Goal: Task Accomplishment & Management: Use online tool/utility

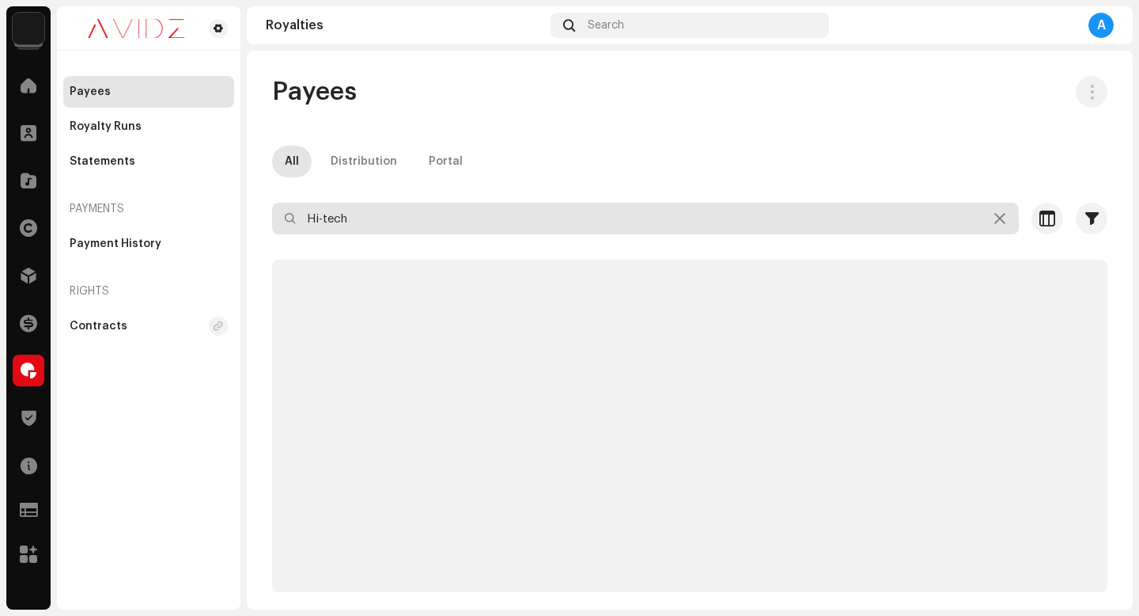
click at [627, 222] on input "Hi-tech" at bounding box center [645, 219] width 747 height 32
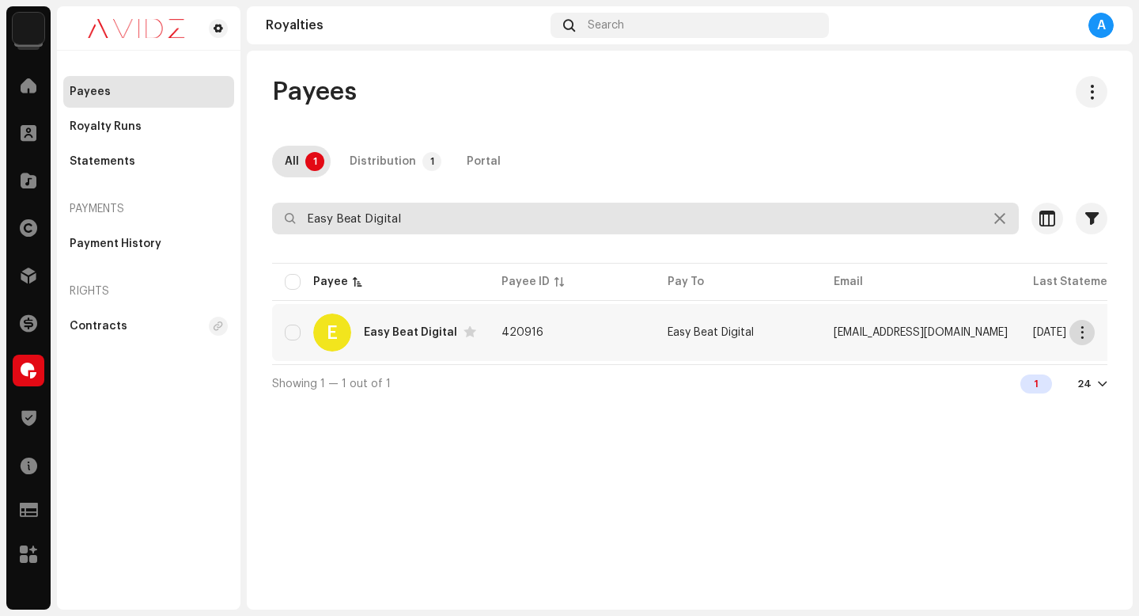
type input "Easy Beat Digital"
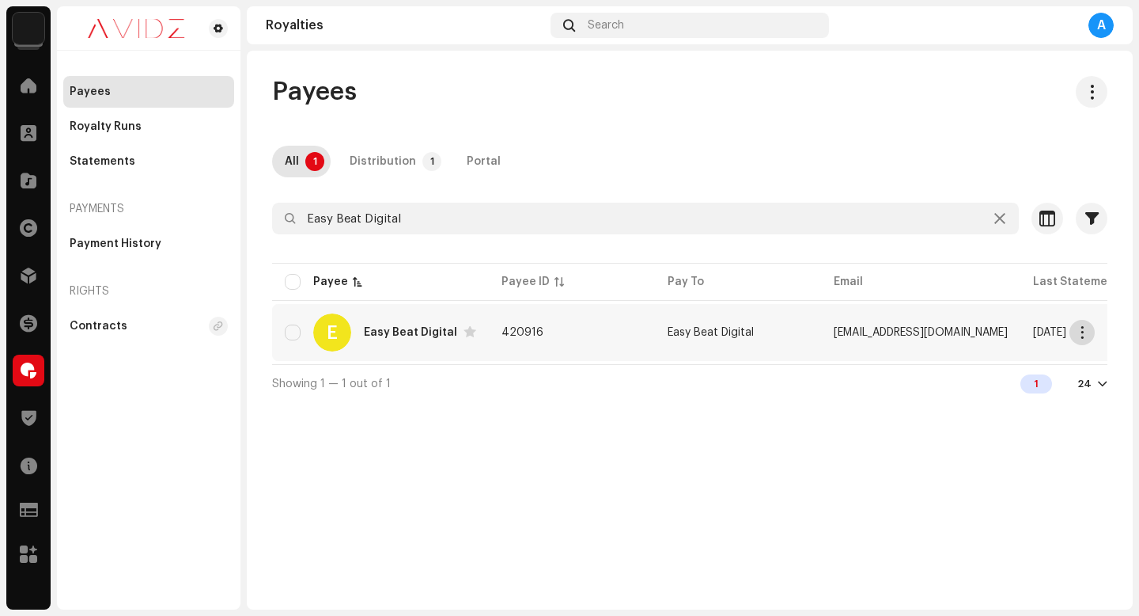
click at [1079, 339] on button "button" at bounding box center [1082, 332] width 25 height 25
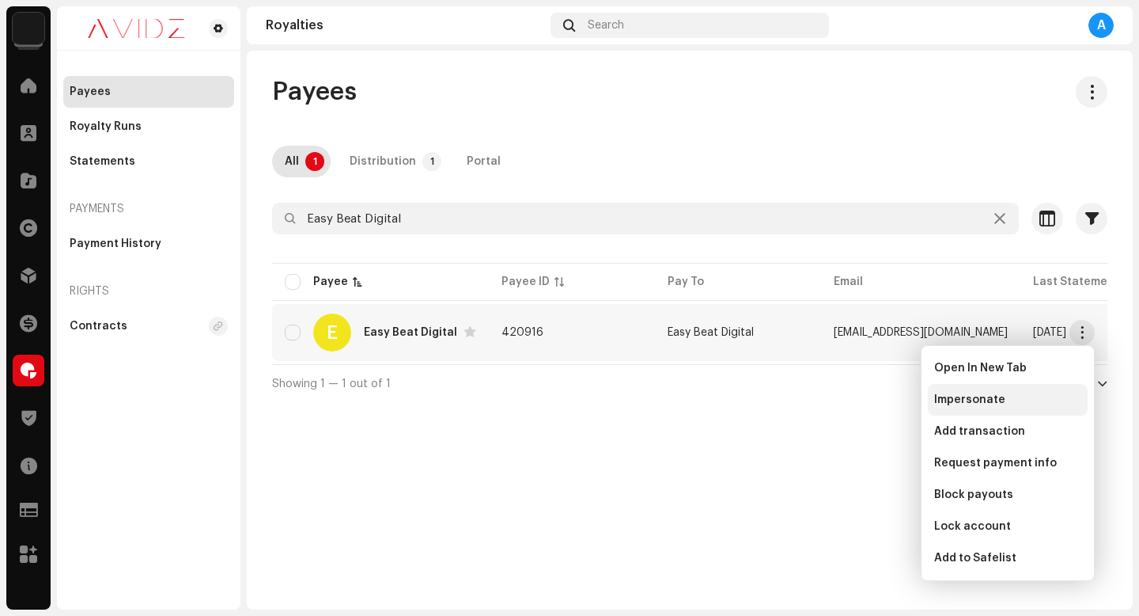
click at [1051, 394] on div "Impersonate" at bounding box center [1008, 399] width 147 height 13
